Goal: Task Accomplishment & Management: Manage account settings

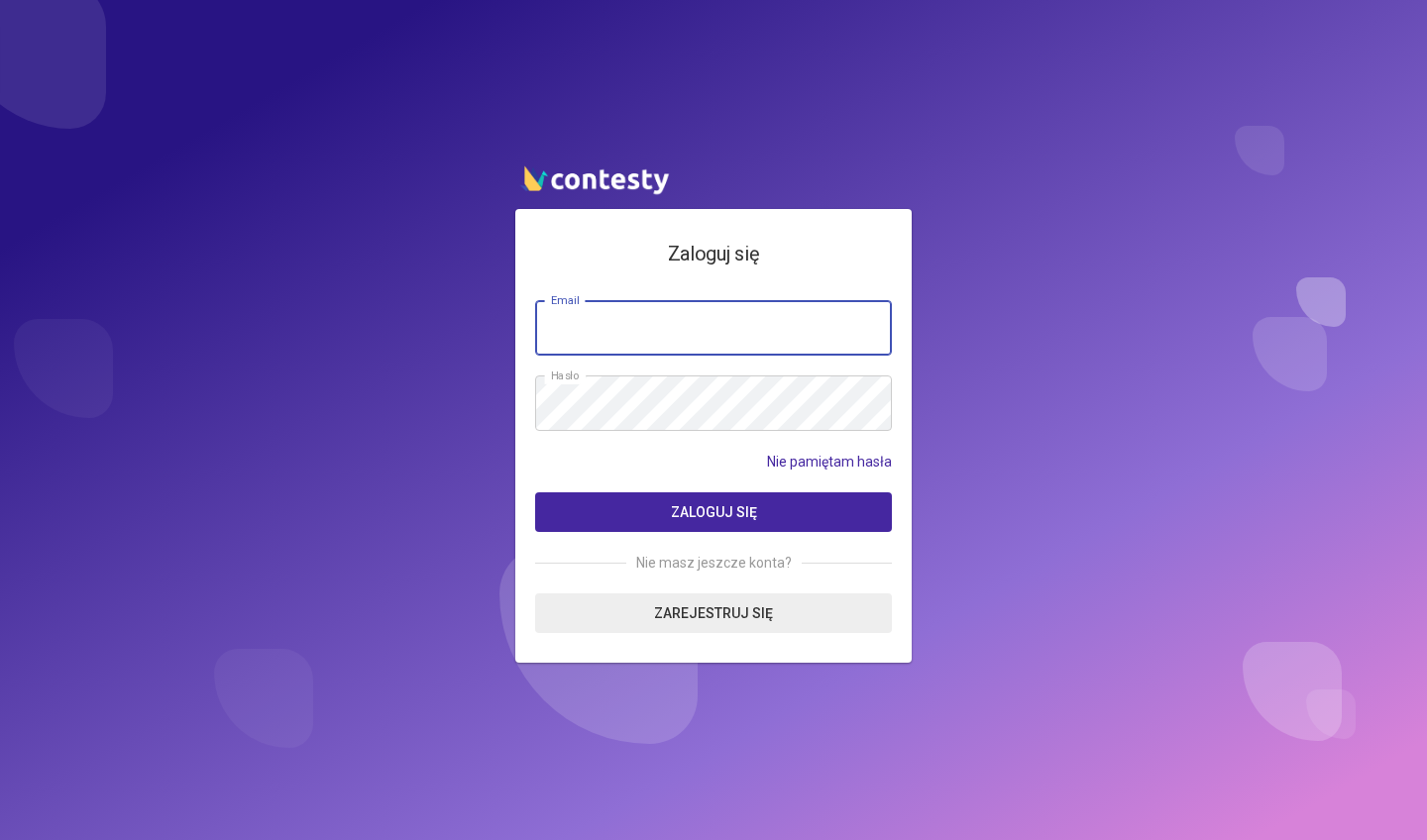
type input "**********"
click at [668, 517] on button "Zaloguj się" at bounding box center [714, 512] width 357 height 40
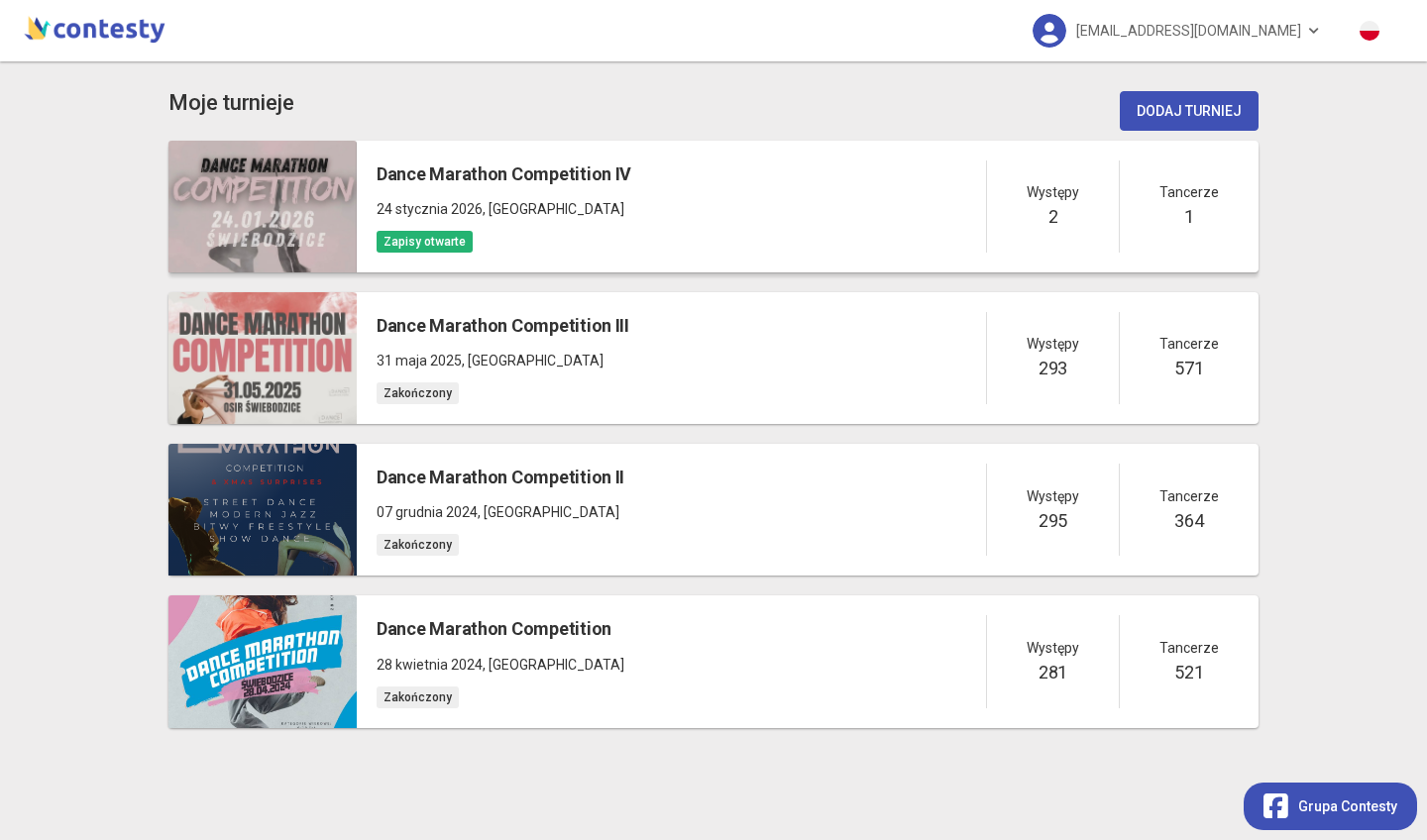
click at [625, 203] on p "24 stycznia 2026 , [GEOGRAPHIC_DATA]" at bounding box center [504, 209] width 255 height 22
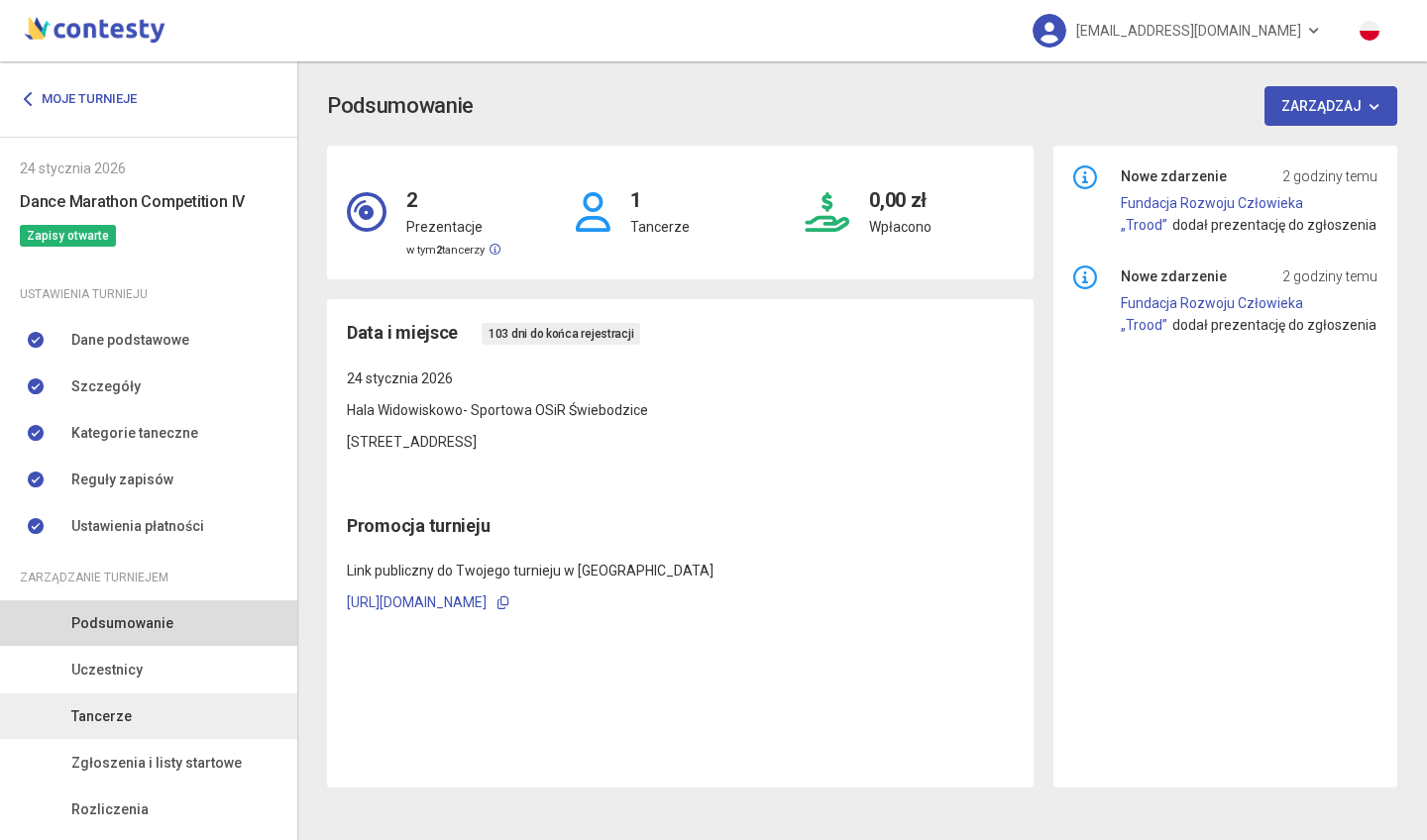
click at [158, 727] on link "Tancerze" at bounding box center [148, 716] width 297 height 46
